Goal: Find specific page/section: Find specific page/section

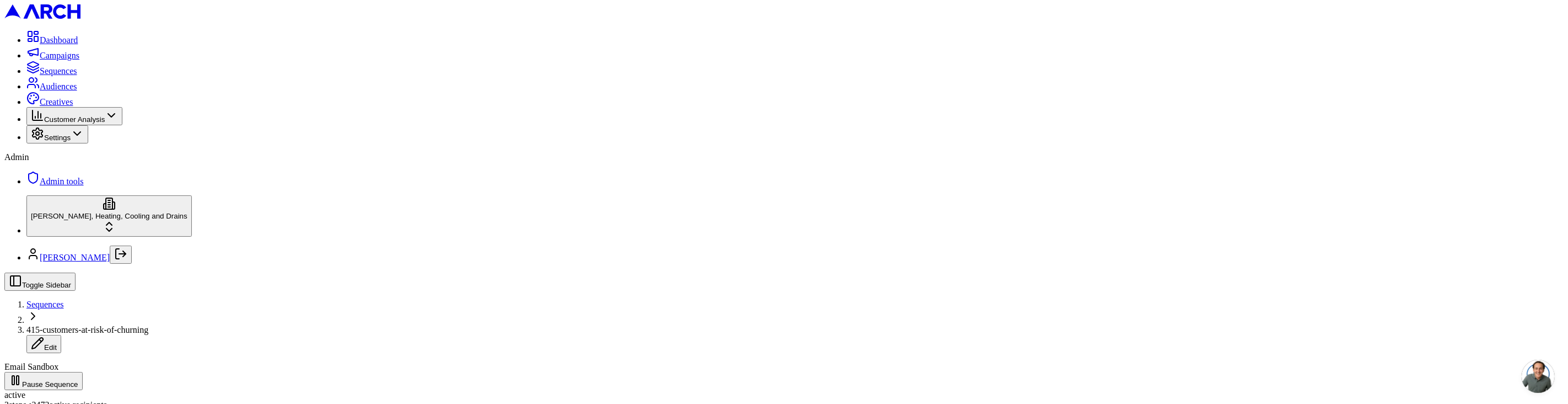
scroll to position [47, 0]
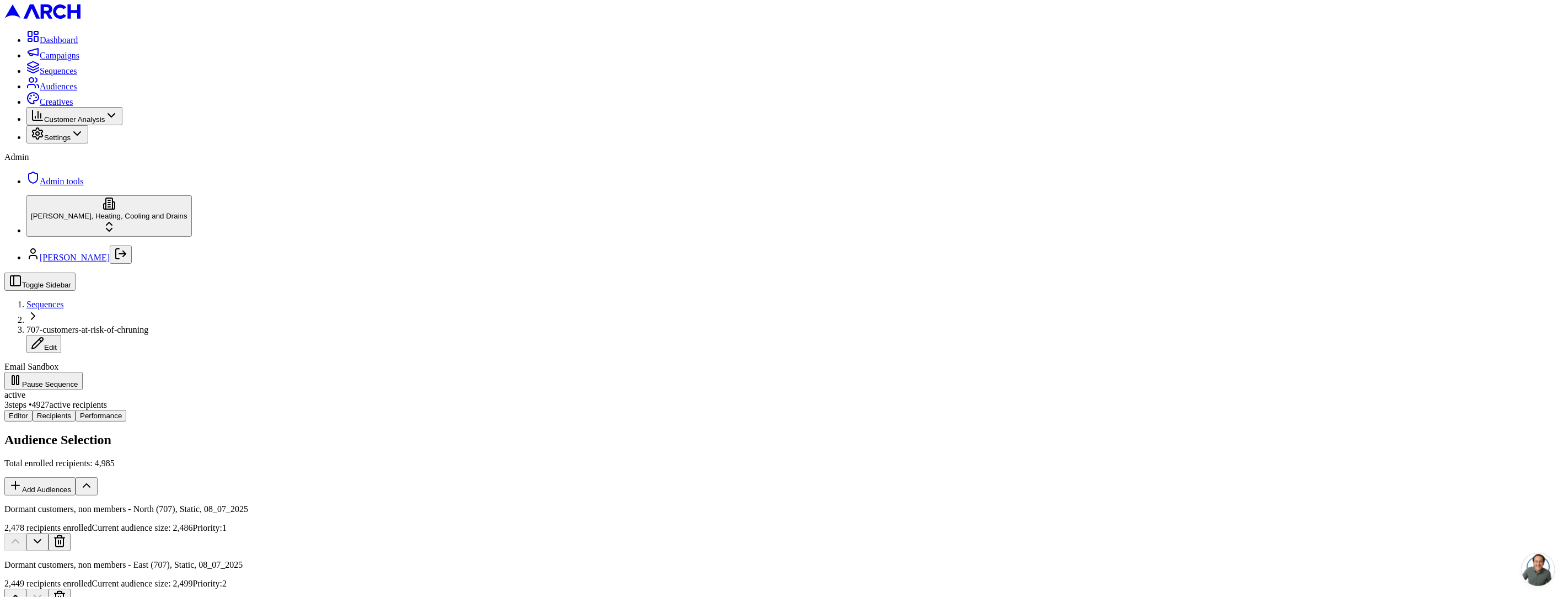
scroll to position [47, 0]
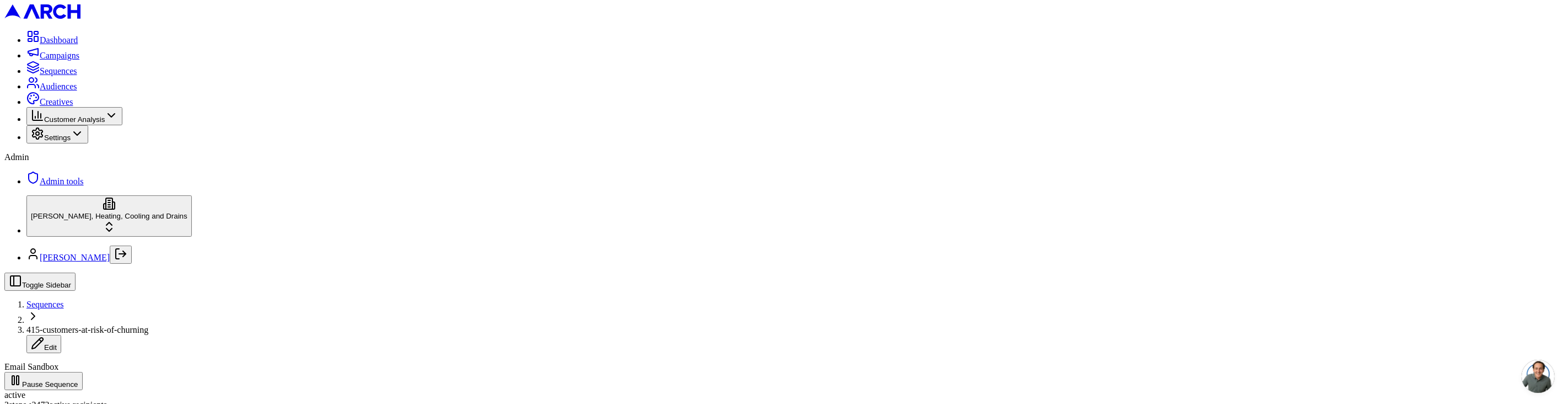
scroll to position [47, 0]
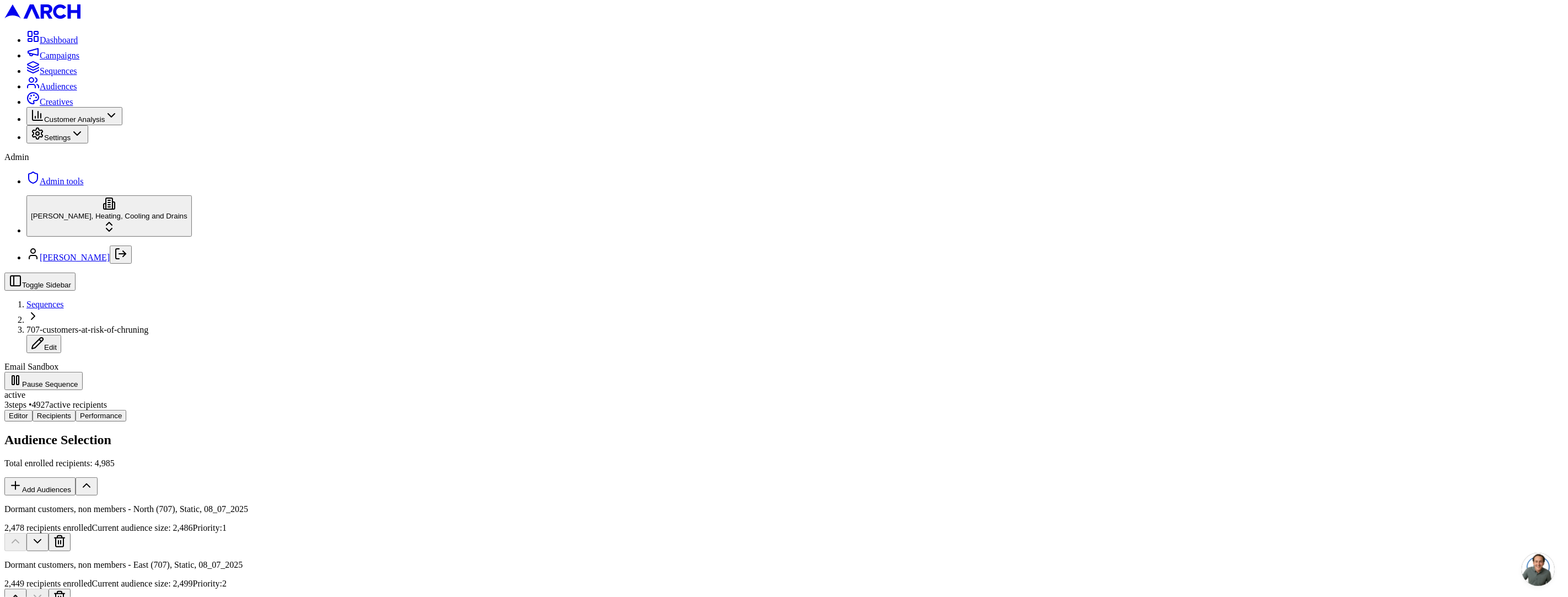
scroll to position [61, 0]
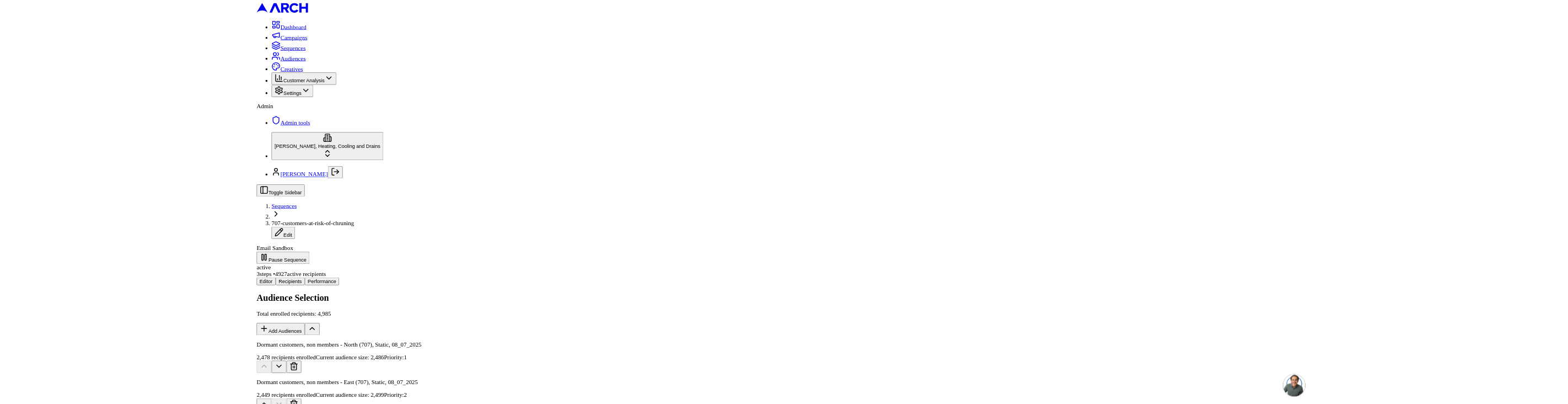
scroll to position [47, 0]
